Goal: Entertainment & Leisure: Browse casually

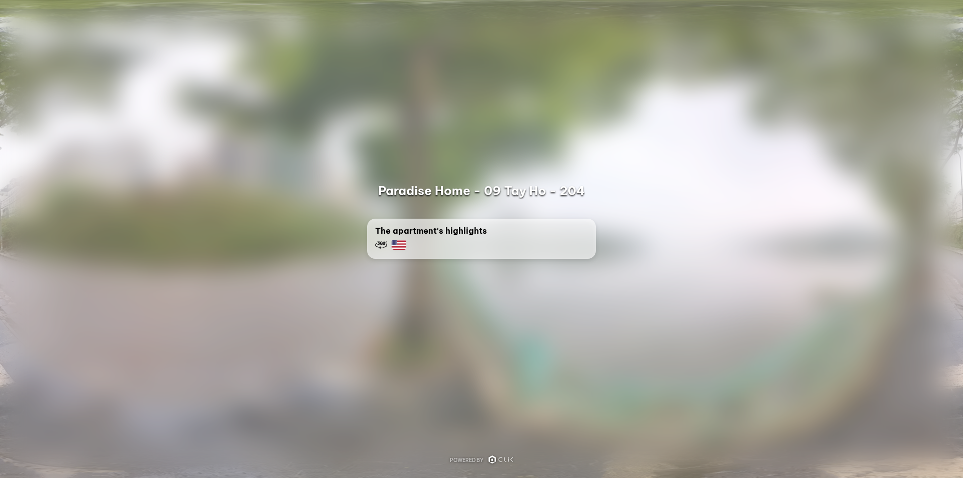
click at [486, 240] on div "The apartment's highlights" at bounding box center [481, 238] width 213 height 26
click at [475, 337] on div at bounding box center [481, 239] width 963 height 478
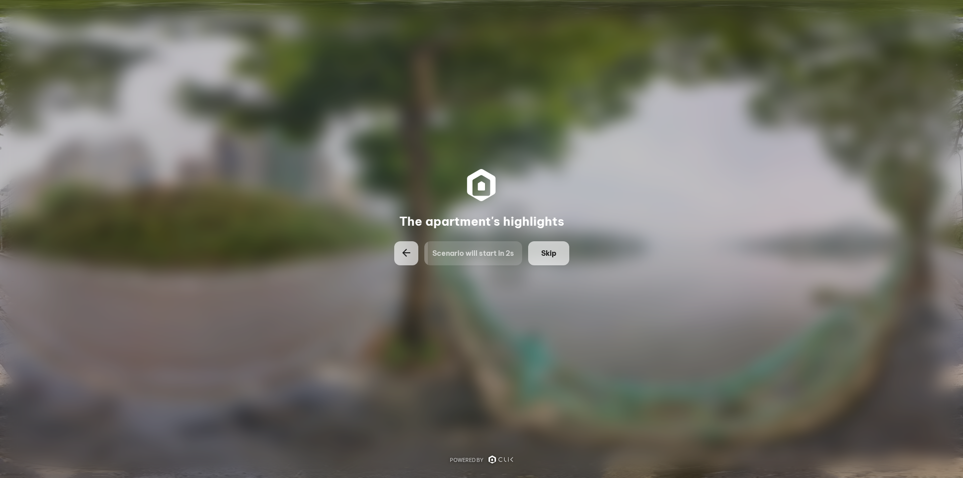
click at [548, 248] on span "Skip" at bounding box center [548, 253] width 15 height 10
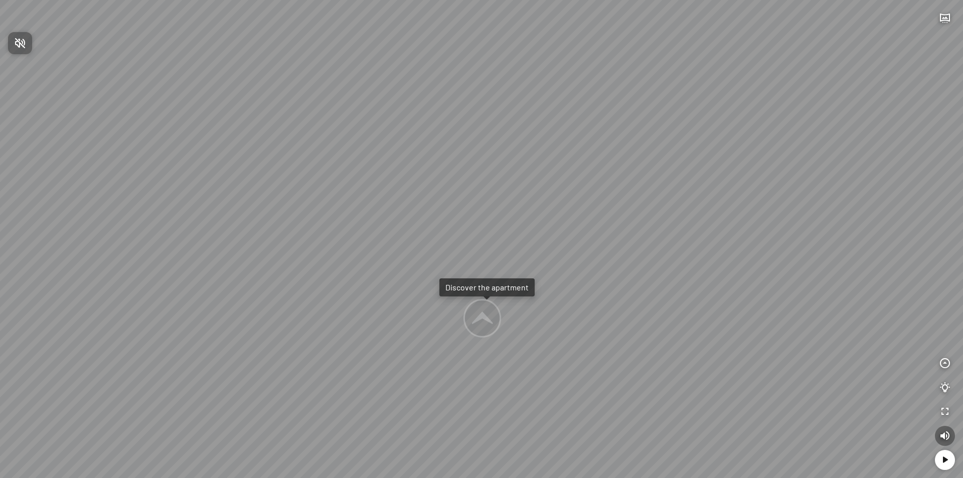
click at [485, 321] on div at bounding box center [481, 239] width 963 height 478
click at [486, 289] on div "Discover the apartment" at bounding box center [486, 287] width 83 height 10
drag, startPoint x: 298, startPoint y: 261, endPoint x: 801, endPoint y: 233, distance: 502.9
click at [801, 233] on div "Bedroom Bathroom Entry" at bounding box center [481, 239] width 963 height 478
drag, startPoint x: 518, startPoint y: 211, endPoint x: 525, endPoint y: 306, distance: 96.1
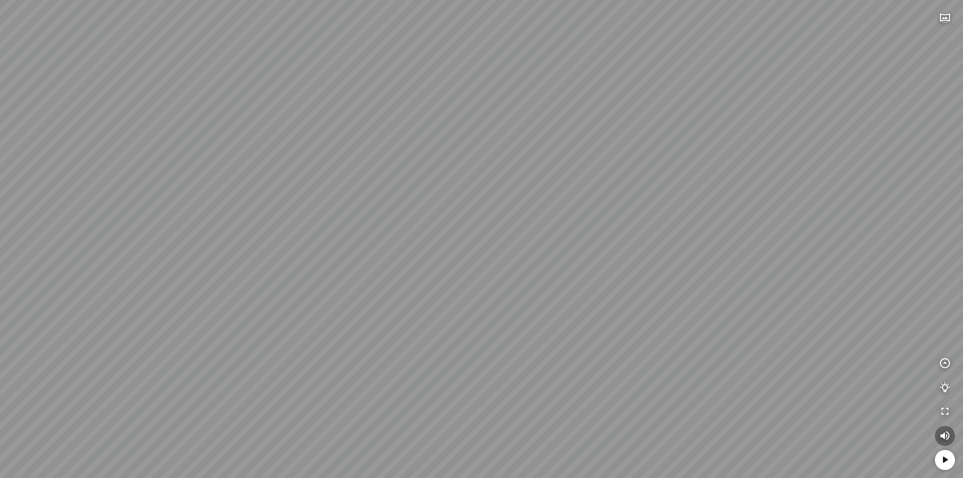
click at [527, 307] on div "Bedroom Bathroom Entry" at bounding box center [481, 239] width 963 height 478
click at [305, 237] on div at bounding box center [302, 238] width 33 height 30
drag, startPoint x: 335, startPoint y: 229, endPoint x: 428, endPoint y: 190, distance: 101.2
click at [426, 191] on div "Living room" at bounding box center [481, 239] width 963 height 478
drag, startPoint x: 422, startPoint y: 192, endPoint x: 449, endPoint y: 222, distance: 40.1
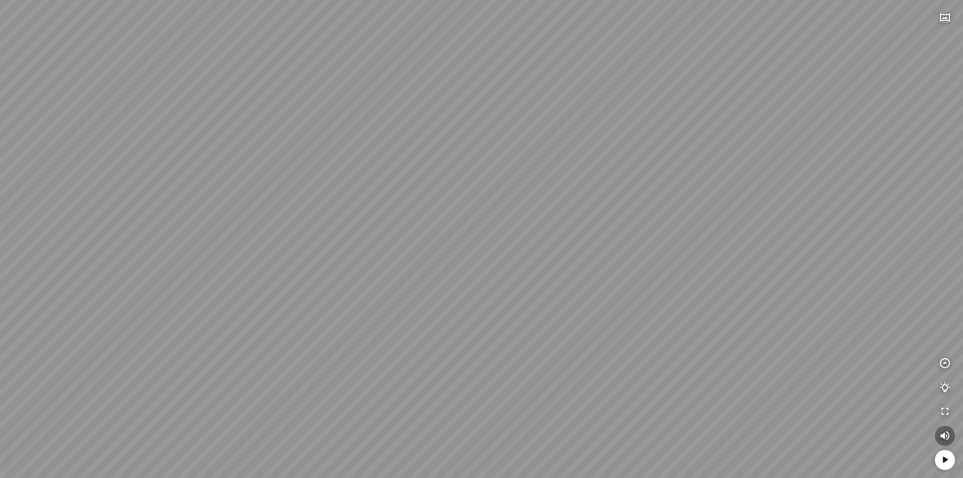
click at [449, 222] on div "Living room" at bounding box center [481, 239] width 963 height 478
click at [500, 240] on div "Living room" at bounding box center [481, 239] width 963 height 478
drag, startPoint x: 535, startPoint y: 338, endPoint x: 553, endPoint y: 238, distance: 101.4
click at [553, 238] on div "Living room" at bounding box center [481, 239] width 963 height 478
drag, startPoint x: 570, startPoint y: 329, endPoint x: 563, endPoint y: 344, distance: 16.4
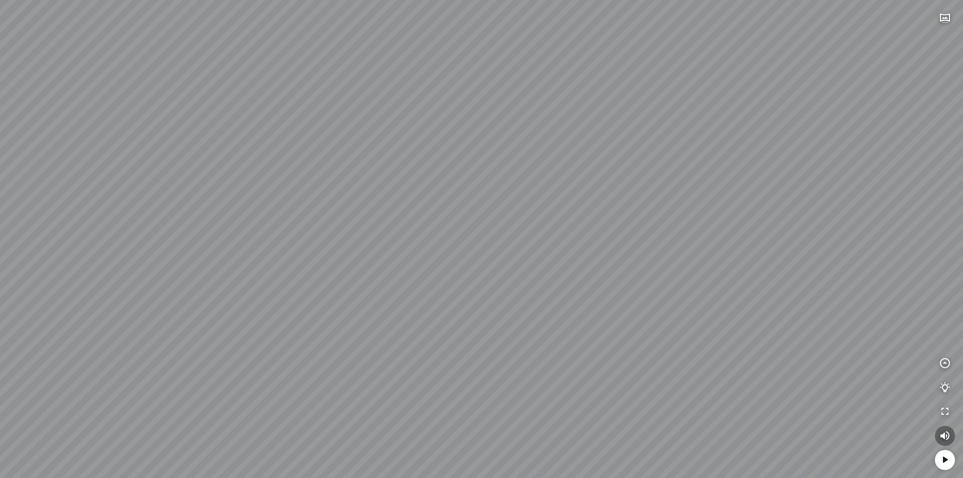
click at [563, 344] on div "Living room" at bounding box center [481, 239] width 963 height 478
drag, startPoint x: 559, startPoint y: 254, endPoint x: 870, endPoint y: 290, distance: 313.6
click at [906, 285] on div "Living room" at bounding box center [481, 239] width 963 height 478
click at [457, 291] on div "Living room" at bounding box center [481, 239] width 963 height 478
drag, startPoint x: 491, startPoint y: 336, endPoint x: 494, endPoint y: 271, distance: 64.8
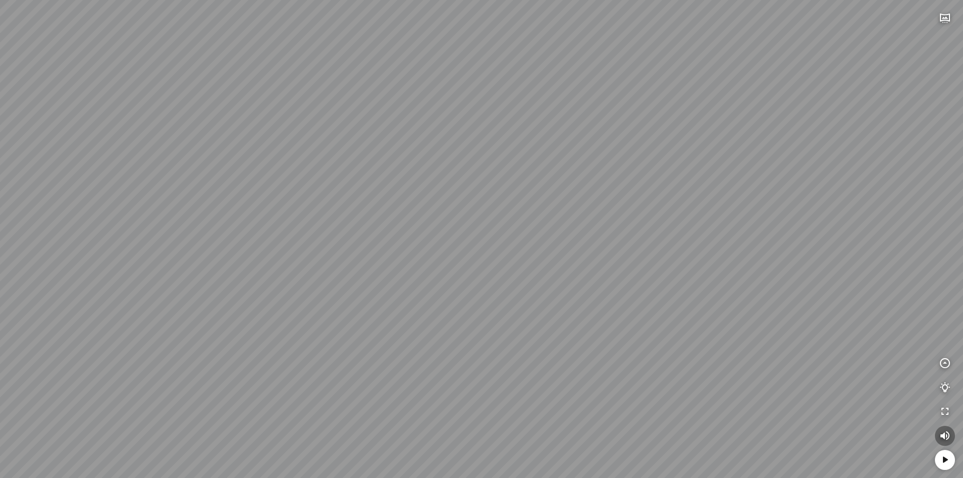
click at [494, 271] on div "Living room" at bounding box center [481, 239] width 963 height 478
drag, startPoint x: 556, startPoint y: 310, endPoint x: 711, endPoint y: 322, distance: 155.4
click at [711, 322] on div "Living room" at bounding box center [481, 239] width 963 height 478
